Goal: Information Seeking & Learning: Learn about a topic

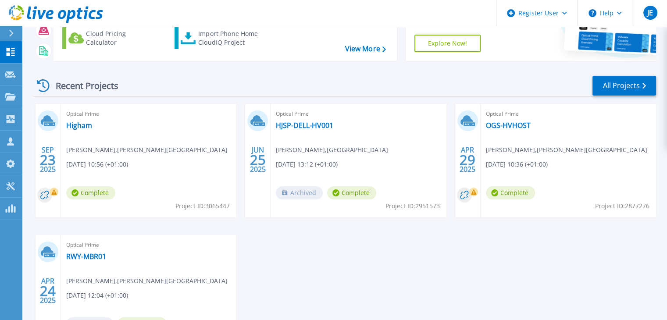
scroll to position [86, 0]
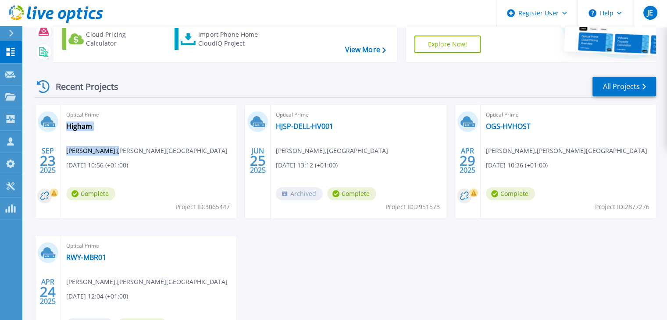
drag, startPoint x: 160, startPoint y: 152, endPoint x: 132, endPoint y: 153, distance: 27.6
click at [118, 152] on div "Optical Prime Higham Shaun Walton , Higham CE Primary School 09/23/2025, 10:56 …" at bounding box center [148, 162] width 175 height 114
click at [224, 129] on div "Optical Prime Higham Shaun Walton , Higham CE Primary School 09/23/2025, 10:56 …" at bounding box center [148, 162] width 175 height 114
click at [193, 154] on div "Optical Prime Higham Shaun Walton , Higham CE Primary School 09/23/2025, 10:56 …" at bounding box center [148, 162] width 175 height 114
click at [193, 130] on div "Optical Prime Higham Shaun Walton , Higham CE Primary School 09/23/2025, 10:56 …" at bounding box center [148, 162] width 175 height 114
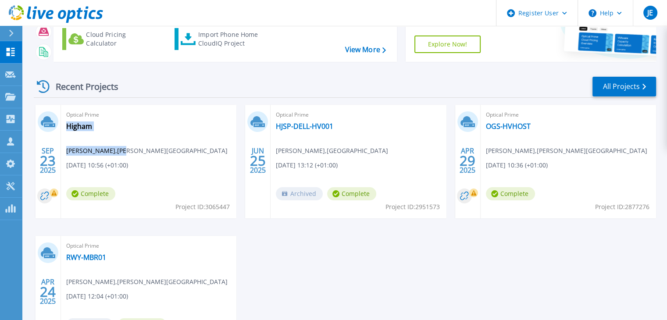
drag, startPoint x: 183, startPoint y: 130, endPoint x: 125, endPoint y: 131, distance: 58.3
click at [182, 130] on div "Optical Prime Higham Shaun Walton , Higham CE Primary School 09/23/2025, 10:56 …" at bounding box center [148, 162] width 175 height 114
click at [124, 131] on div "Optical Prime Higham Shaun Walton , Higham CE Primary School 09/23/2025, 10:56 …" at bounding box center [148, 162] width 175 height 114
click at [141, 134] on div "Optical Prime Higham Shaun Walton , Higham CE Primary School 09/23/2025, 10:56 …" at bounding box center [148, 162] width 175 height 114
drag, startPoint x: 188, startPoint y: 150, endPoint x: 125, endPoint y: 153, distance: 63.3
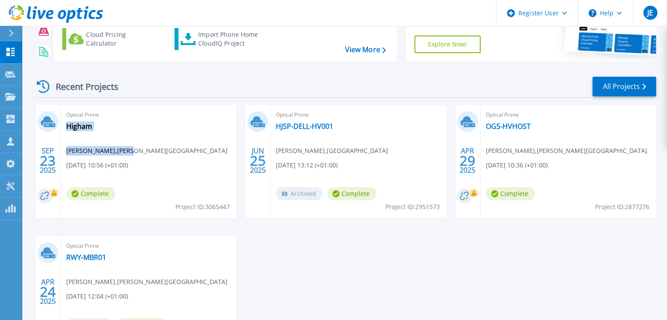
click at [125, 153] on div "Optical Prime Higham Shaun Walton , Higham CE Primary School 09/23/2025, 10:56 …" at bounding box center [148, 162] width 175 height 114
click at [125, 153] on span "Shaun Walton , Higham CE Primary School" at bounding box center [146, 151] width 161 height 10
click at [148, 149] on span "Shaun Walton , Higham CE Primary School" at bounding box center [146, 151] width 161 height 10
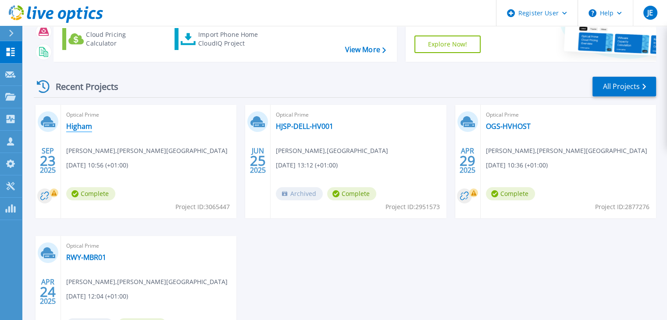
click at [82, 123] on link "Higham" at bounding box center [79, 126] width 26 height 9
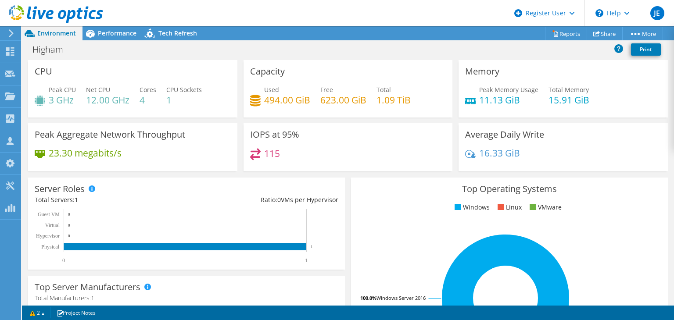
click at [626, 167] on div "Average Daily Write 16.33 GiB" at bounding box center [562, 147] width 209 height 48
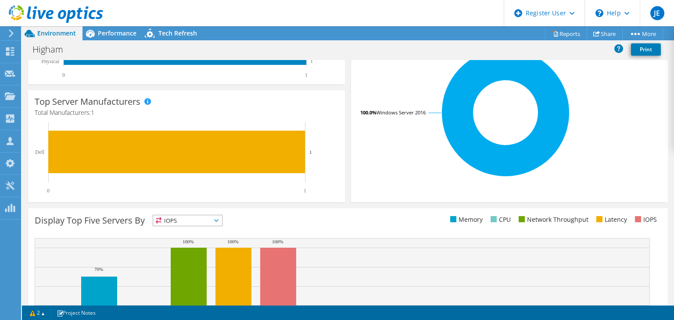
scroll to position [265, 0]
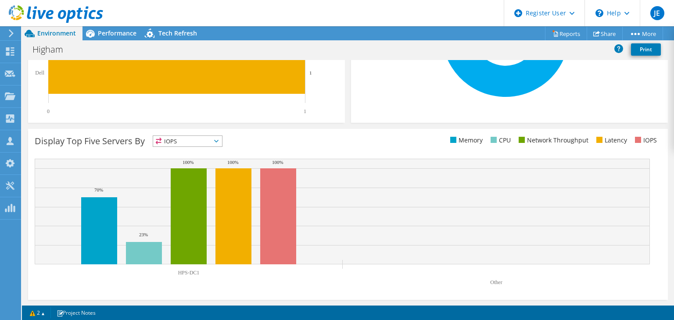
click at [200, 137] on span "IOPS" at bounding box center [187, 141] width 69 height 11
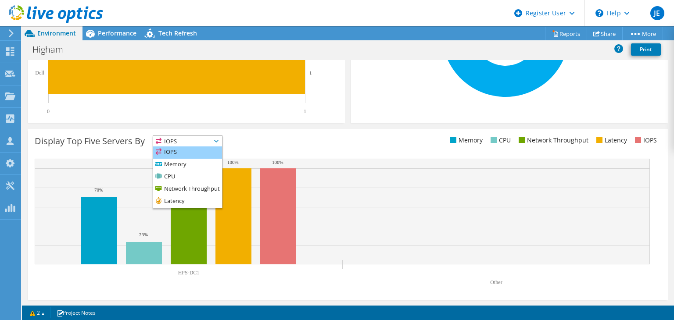
click at [204, 152] on li "IOPS" at bounding box center [187, 152] width 69 height 12
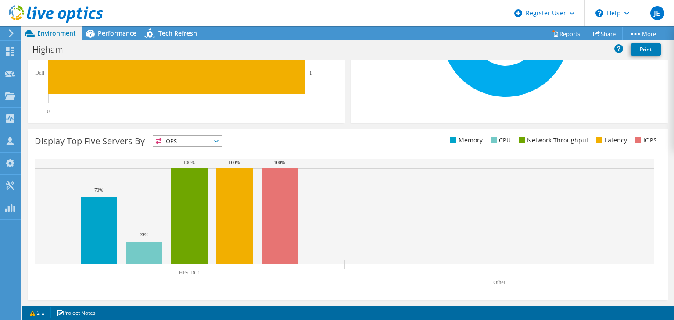
click at [350, 134] on div "Display Top Five Servers By IOPS IOPS" at bounding box center [347, 214] width 639 height 171
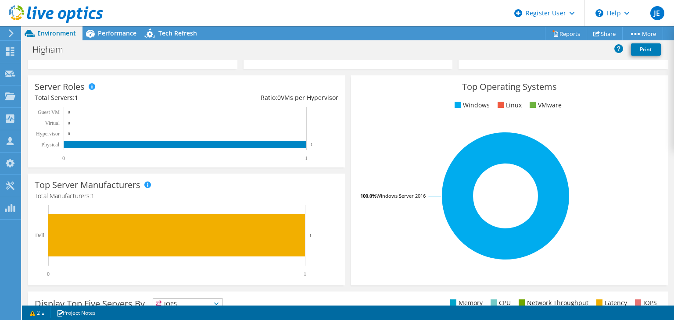
scroll to position [0, 0]
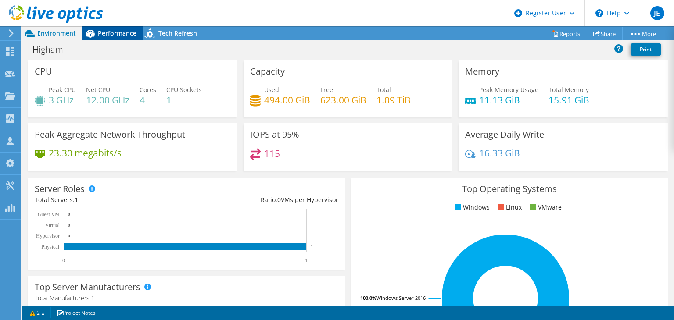
click at [101, 32] on span "Performance" at bounding box center [117, 33] width 39 height 8
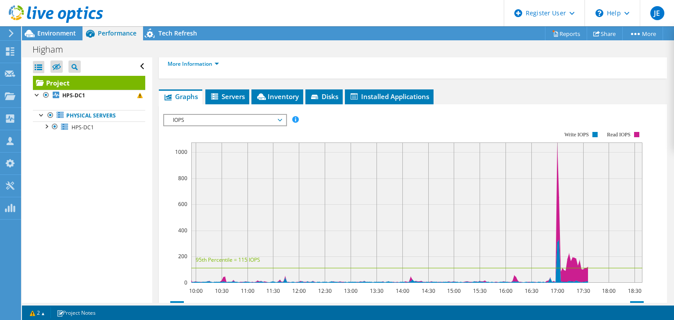
scroll to position [145, 0]
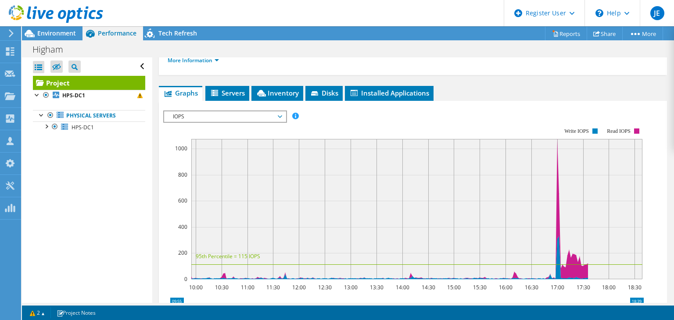
click at [246, 122] on span "IOPS" at bounding box center [224, 116] width 113 height 11
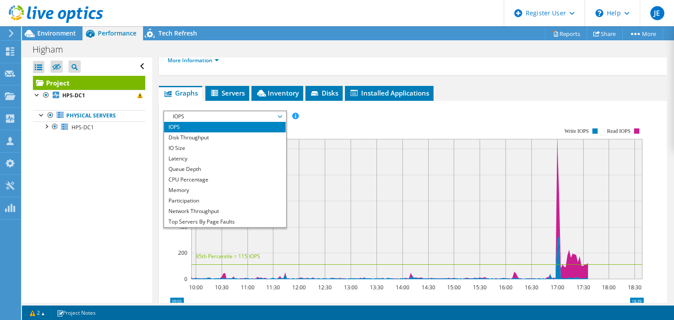
click at [352, 145] on rect at bounding box center [403, 203] width 480 height 175
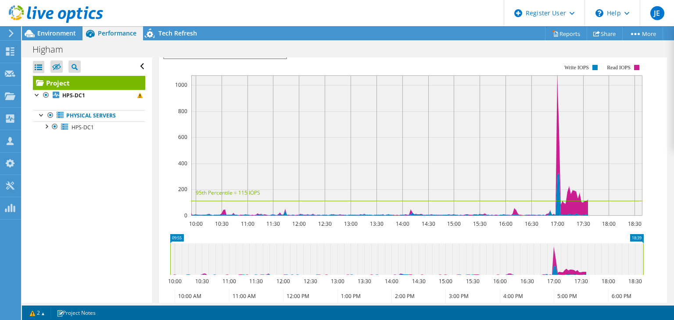
scroll to position [209, 0]
click at [554, 122] on rect at bounding box center [416, 145] width 451 height 140
click at [558, 126] on rect at bounding box center [416, 145] width 451 height 140
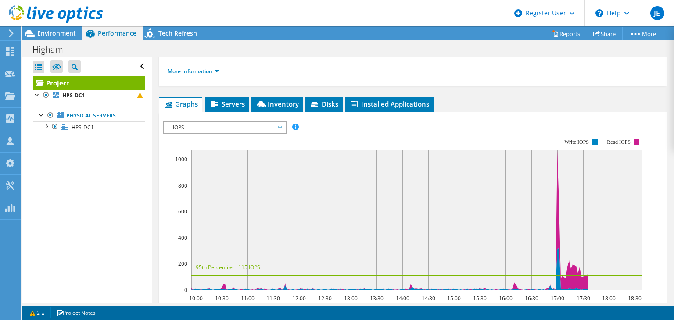
scroll to position [133, 0]
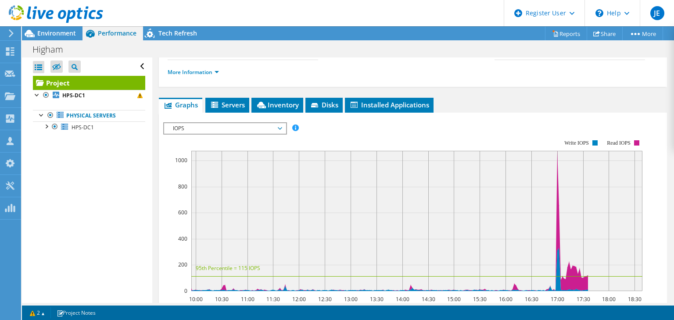
click at [244, 134] on span "IOPS" at bounding box center [224, 128] width 113 height 11
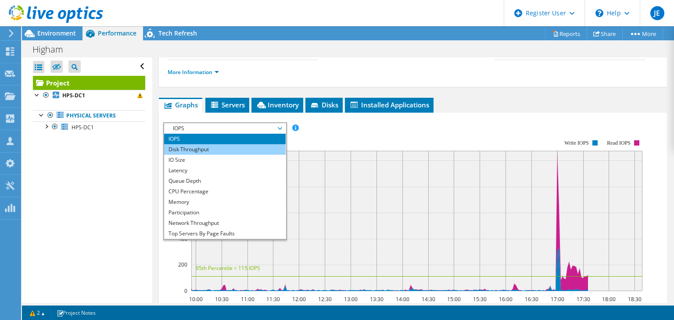
click at [213, 155] on li "Disk Throughput" at bounding box center [224, 149] width 121 height 11
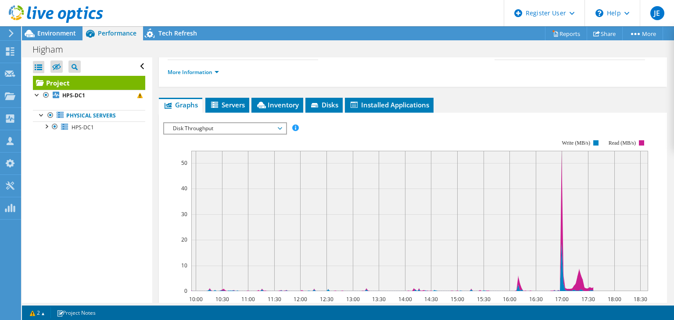
click at [221, 134] on span "Disk Throughput" at bounding box center [224, 128] width 113 height 11
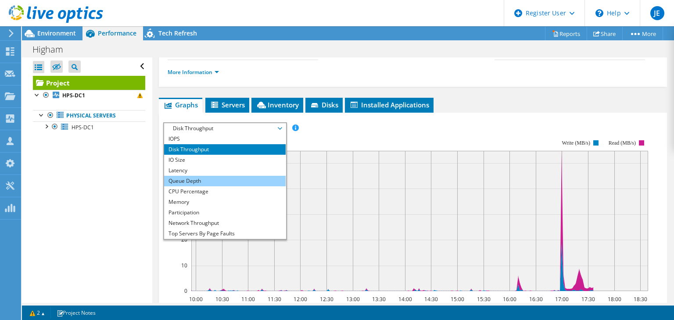
click at [210, 186] on li "Queue Depth" at bounding box center [224, 181] width 121 height 11
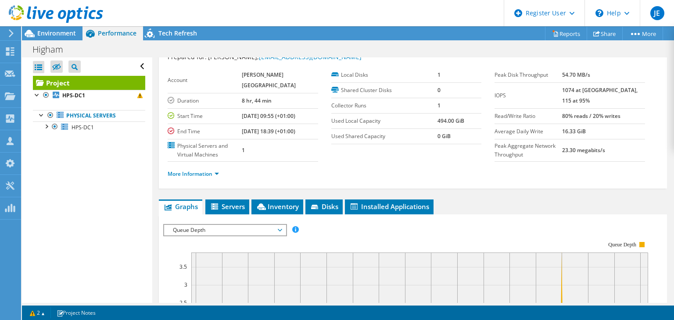
scroll to position [0, 0]
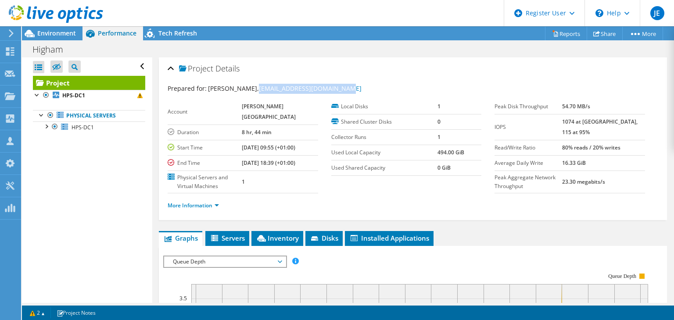
drag, startPoint x: 347, startPoint y: 89, endPoint x: 250, endPoint y: 92, distance: 97.4
click at [250, 92] on div "Prepared for: [PERSON_NAME], [EMAIL_ADDRESS][DOMAIN_NAME]" at bounding box center [413, 89] width 490 height 10
copy link "[EMAIL_ADDRESS][DOMAIN_NAME]"
click at [323, 46] on div "Higham Print" at bounding box center [348, 49] width 652 height 16
click at [171, 65] on div "Project Details" at bounding box center [413, 69] width 490 height 19
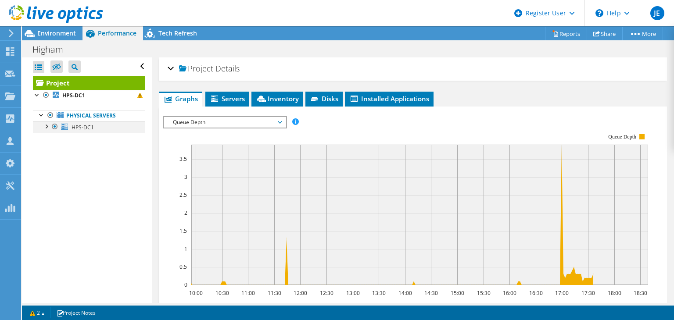
click at [46, 125] on div at bounding box center [46, 125] width 9 height 9
click at [221, 97] on span "Servers" at bounding box center [227, 98] width 35 height 9
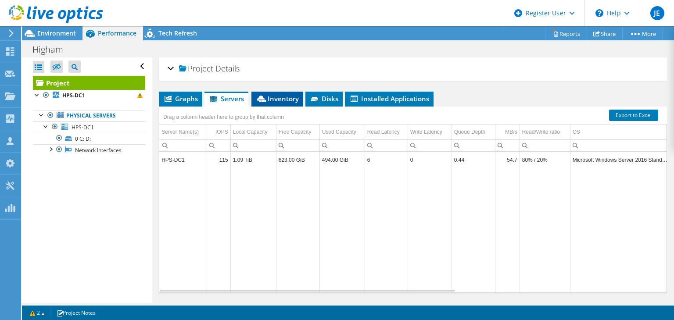
click at [279, 97] on span "Inventory" at bounding box center [277, 98] width 43 height 9
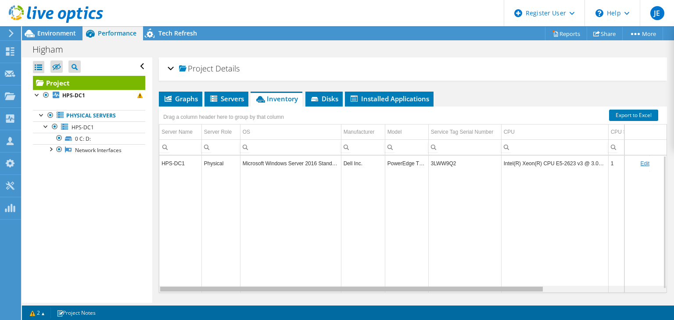
drag, startPoint x: 349, startPoint y: 287, endPoint x: 170, endPoint y: 285, distance: 178.5
click at [170, 285] on body "JE Dell User [PERSON_NAME] [PERSON_NAME][EMAIL_ADDRESS][DOMAIN_NAME] Dell My Pr…" at bounding box center [337, 160] width 674 height 320
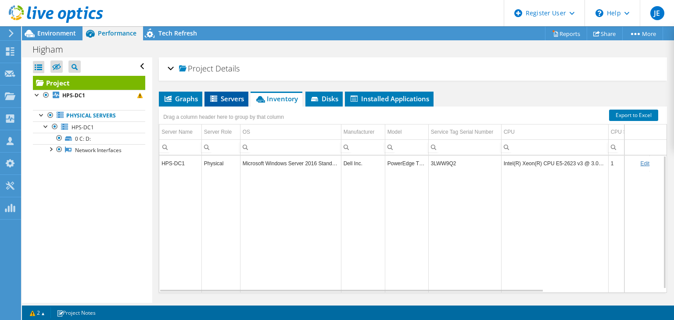
click at [230, 103] on li "Servers" at bounding box center [226, 99] width 44 height 15
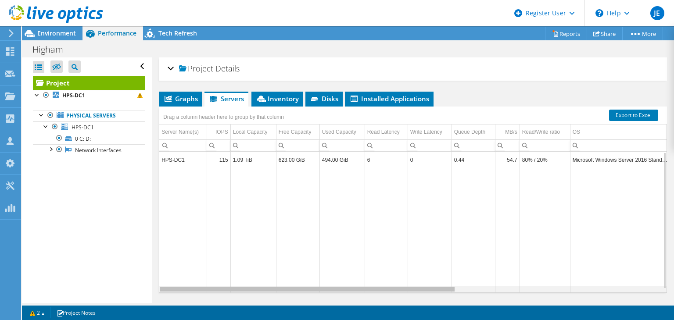
drag, startPoint x: 372, startPoint y: 288, endPoint x: 23, endPoint y: 286, distance: 349.1
click at [18, 289] on body "JE Dell User [PERSON_NAME] [PERSON_NAME][EMAIL_ADDRESS][DOMAIN_NAME] Dell My Pr…" at bounding box center [337, 160] width 674 height 320
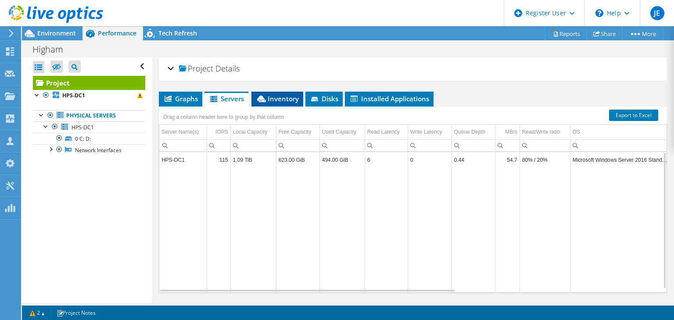
click at [281, 96] on span "Inventory" at bounding box center [277, 98] width 43 height 9
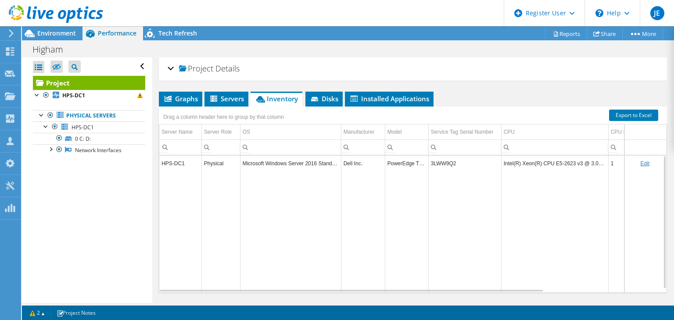
scroll to position [3, 0]
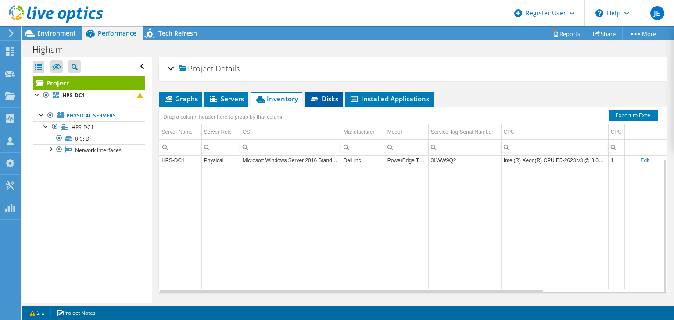
click at [332, 102] on li "Disks" at bounding box center [323, 99] width 37 height 15
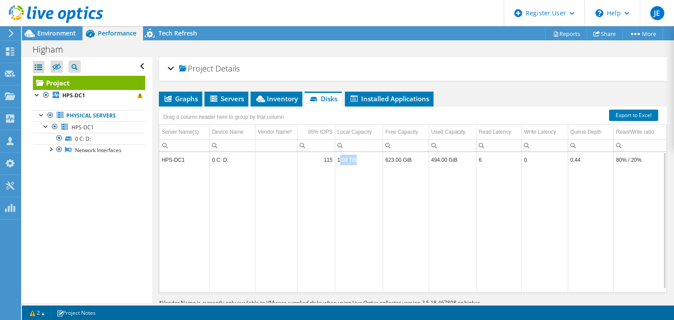
drag, startPoint x: 356, startPoint y: 165, endPoint x: 337, endPoint y: 164, distance: 19.3
click at [337, 164] on td "1.09 TiB" at bounding box center [359, 159] width 48 height 15
click at [357, 183] on td "Data grid" at bounding box center [359, 230] width 48 height 125
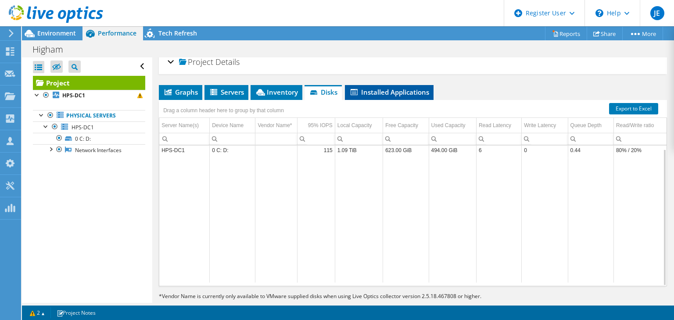
click at [384, 90] on span "Installed Applications" at bounding box center [389, 92] width 80 height 9
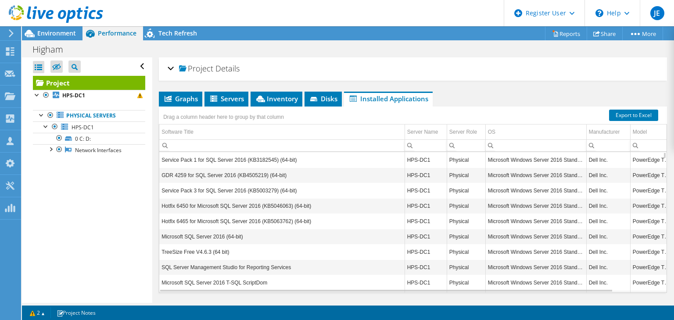
scroll to position [0, 0]
click at [190, 99] on span "Graphs" at bounding box center [180, 98] width 35 height 9
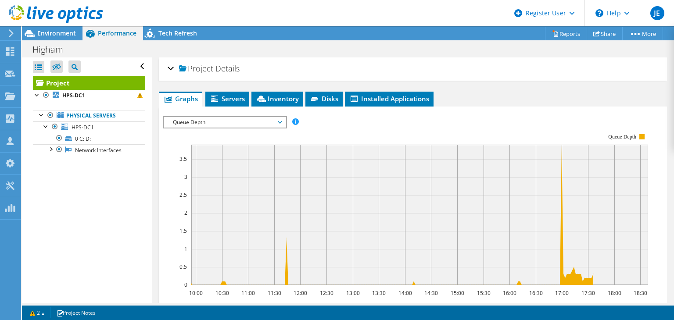
click at [211, 125] on span "Queue Depth" at bounding box center [224, 122] width 113 height 11
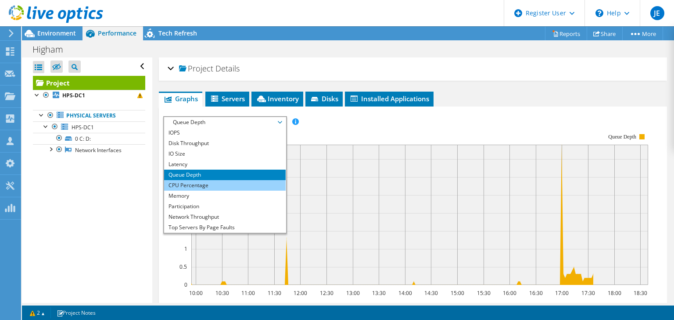
click at [203, 188] on li "CPU Percentage" at bounding box center [224, 185] width 121 height 11
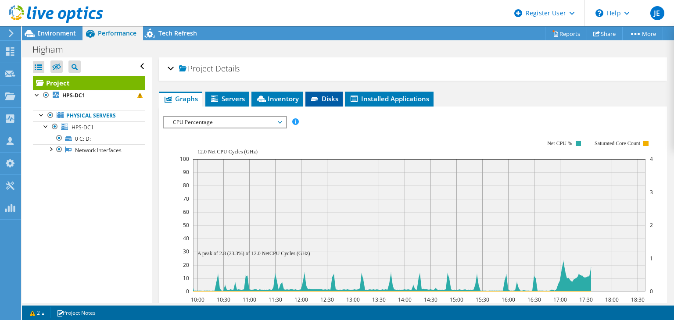
click at [337, 96] on span "Disks" at bounding box center [324, 98] width 29 height 9
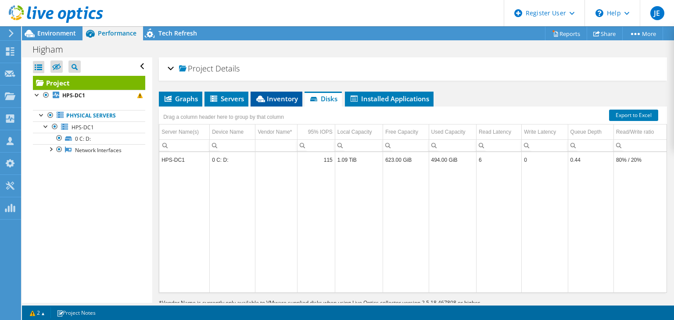
click at [289, 96] on span "Inventory" at bounding box center [276, 98] width 43 height 9
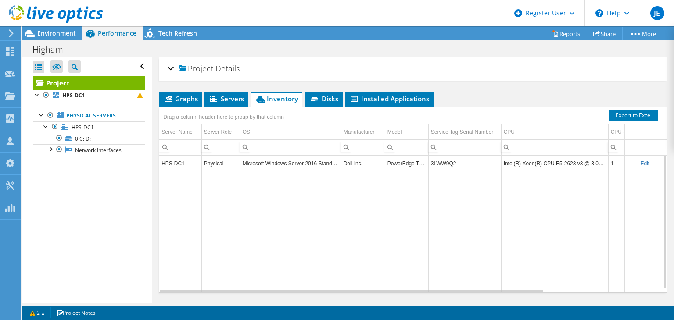
click at [389, 164] on td "PowerEdge T430" at bounding box center [406, 163] width 43 height 15
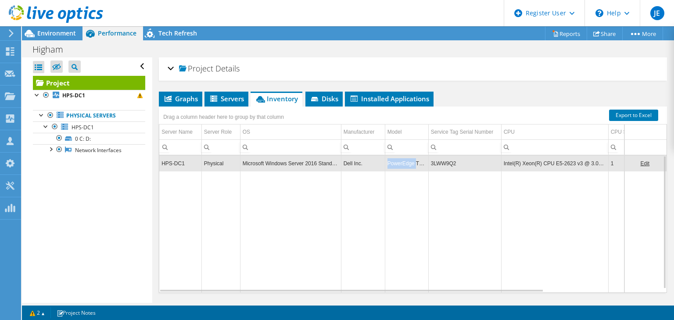
click at [389, 164] on td "PowerEdge T430" at bounding box center [406, 163] width 43 height 15
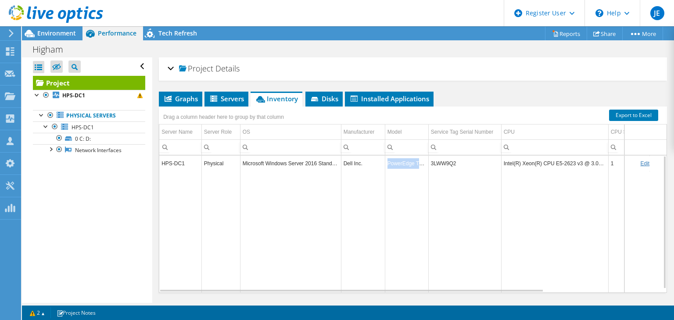
copy td "PowerEdge T430"
click at [416, 191] on td "Data grid" at bounding box center [406, 231] width 43 height 121
click at [190, 99] on span "Graphs" at bounding box center [180, 98] width 35 height 9
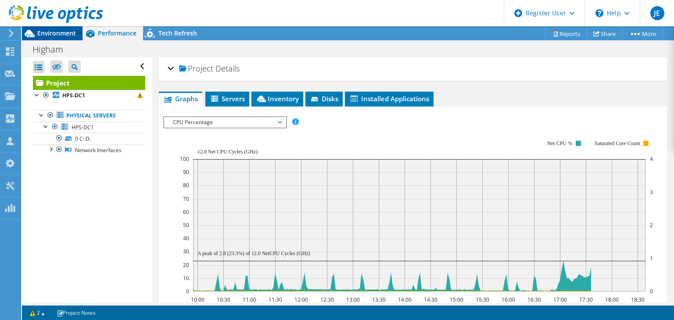
click at [75, 35] on span "Environment" at bounding box center [56, 33] width 39 height 8
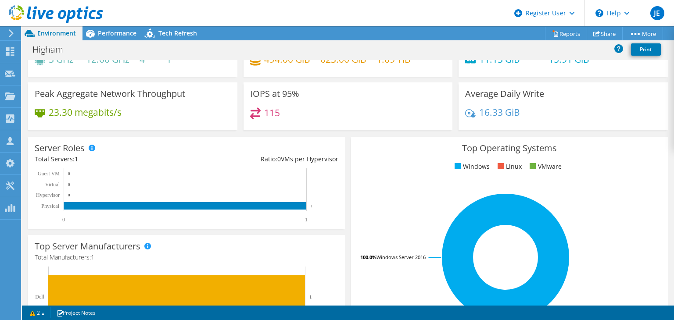
scroll to position [18, 0]
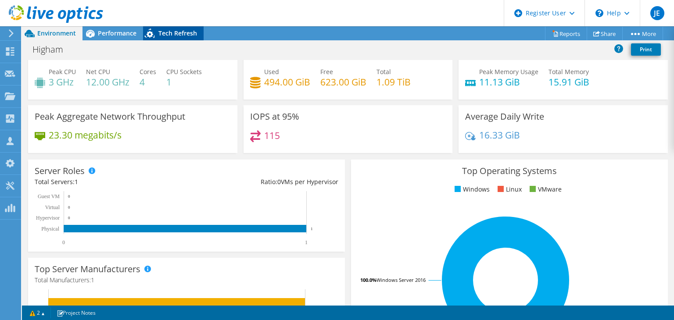
click at [170, 36] on span "Tech Refresh" at bounding box center [177, 33] width 39 height 8
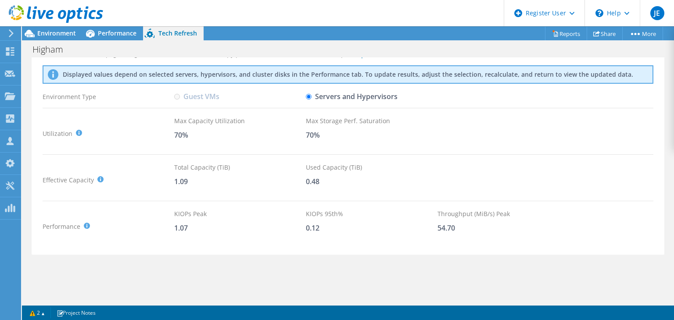
scroll to position [0, 0]
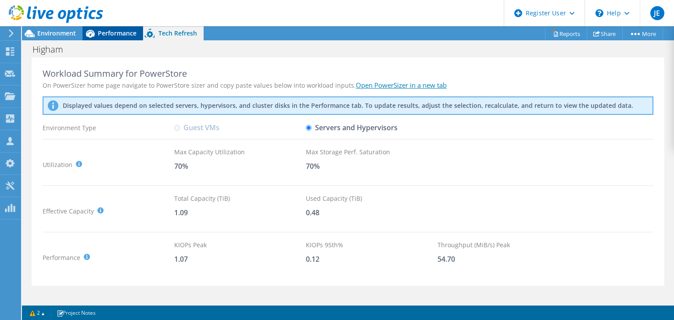
click at [123, 37] on div "Performance" at bounding box center [112, 33] width 61 height 14
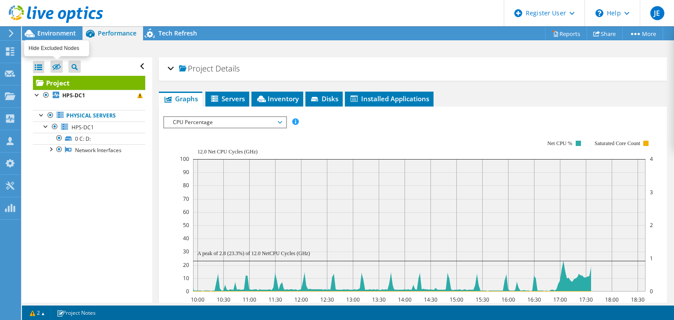
click at [56, 68] on icon at bounding box center [56, 67] width 9 height 7
click at [0, 0] on input "checkbox" at bounding box center [0, 0] width 0 height 0
click at [56, 68] on icon at bounding box center [56, 67] width 9 height 7
click at [0, 0] on input "checkbox" at bounding box center [0, 0] width 0 height 0
click at [174, 66] on div "Project Details" at bounding box center [413, 69] width 490 height 19
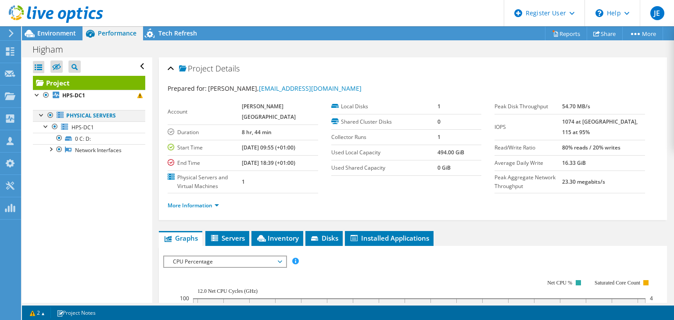
click at [39, 114] on div at bounding box center [41, 114] width 9 height 9
click at [46, 127] on div at bounding box center [46, 125] width 9 height 9
